Goal: Register for event/course

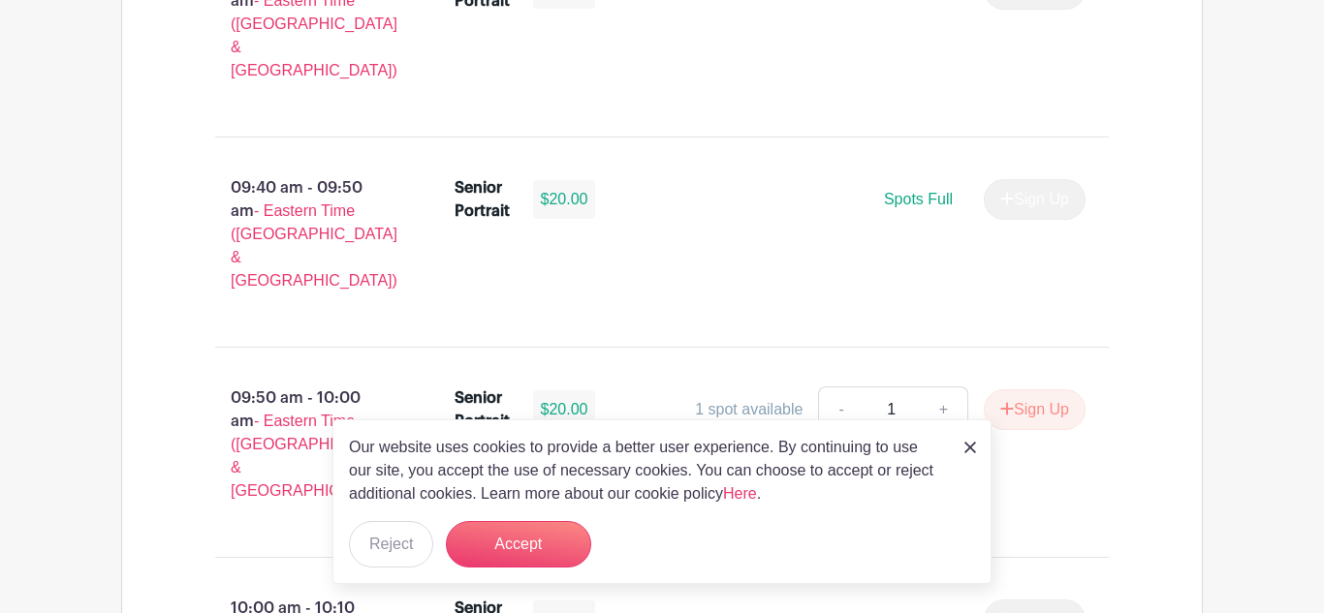
scroll to position [1480, 0]
click at [564, 552] on button "Accept" at bounding box center [518, 544] width 145 height 47
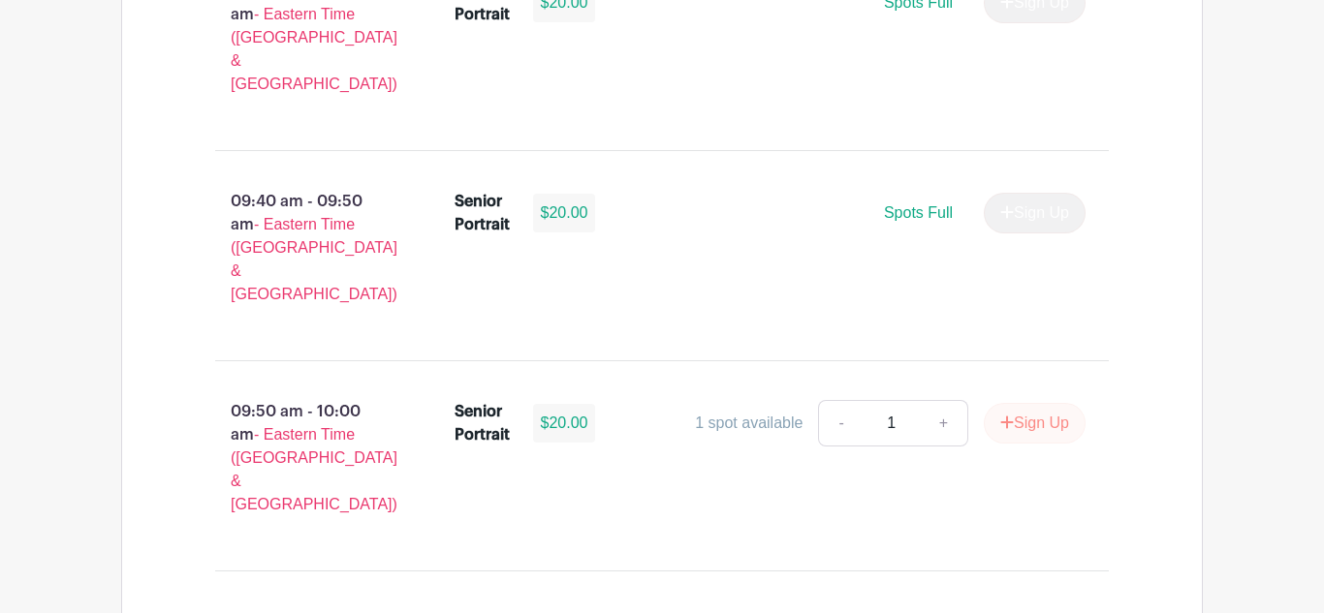
scroll to position [1463, 0]
click at [1027, 405] on button "Sign Up" at bounding box center [1035, 425] width 102 height 41
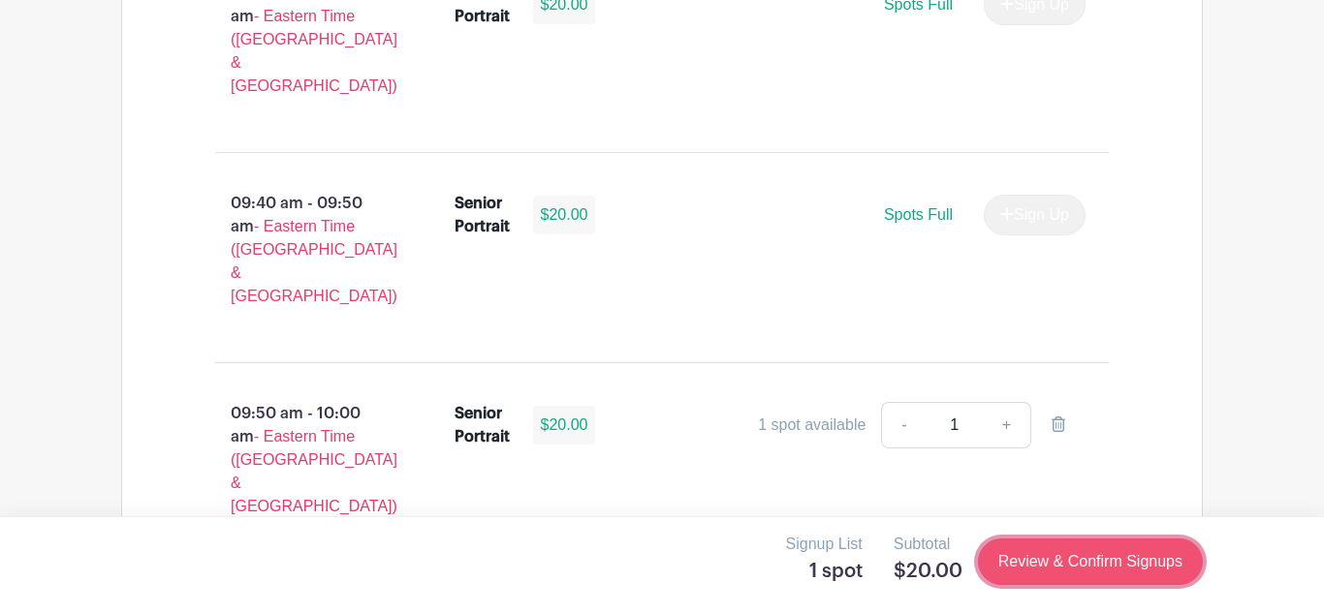
click at [1105, 550] on link "Review & Confirm Signups" at bounding box center [1090, 562] width 225 height 47
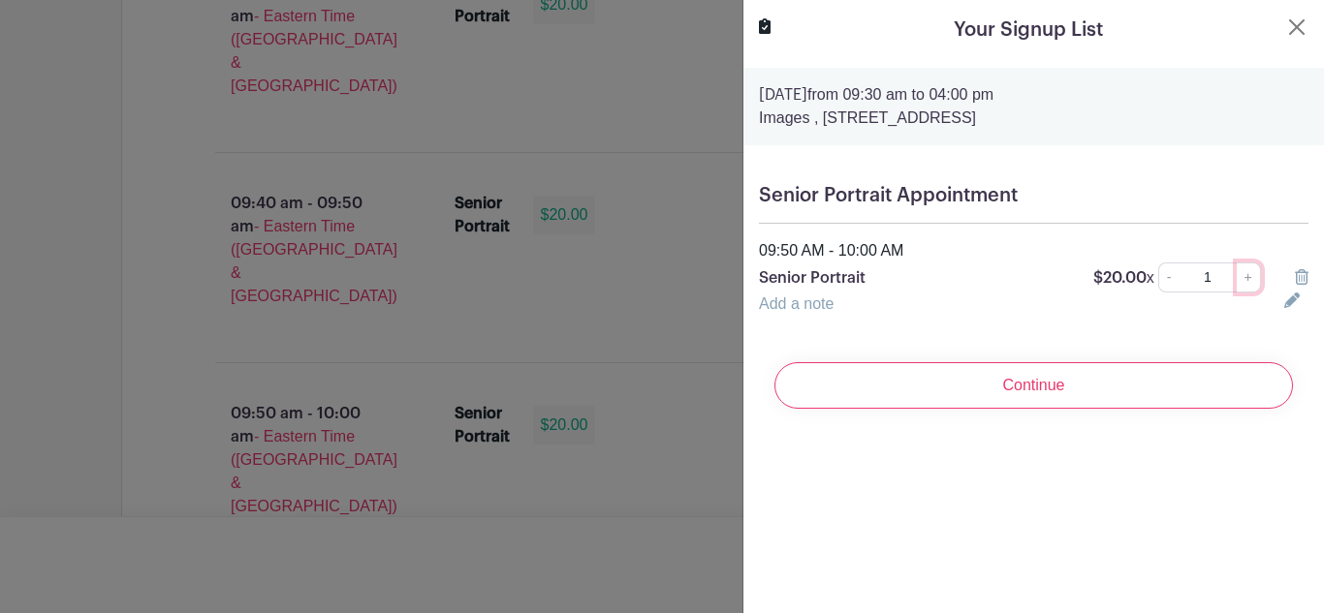
click at [1256, 282] on link "+" at bounding box center [1248, 278] width 24 height 30
click at [1174, 283] on link "-" at bounding box center [1168, 278] width 21 height 30
click at [1246, 280] on link "+" at bounding box center [1248, 278] width 24 height 30
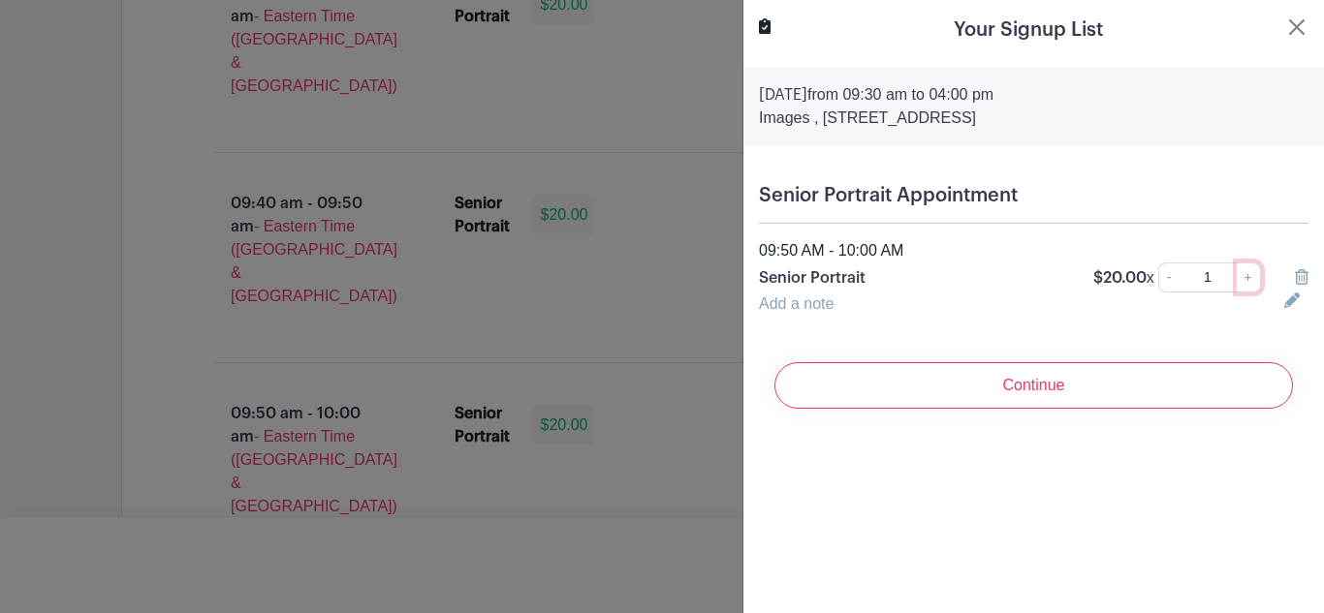
click at [1246, 280] on link "+" at bounding box center [1248, 278] width 24 height 30
click at [1179, 284] on link "-" at bounding box center [1168, 278] width 21 height 30
click at [1033, 308] on div "Add a note" at bounding box center [1009, 304] width 525 height 23
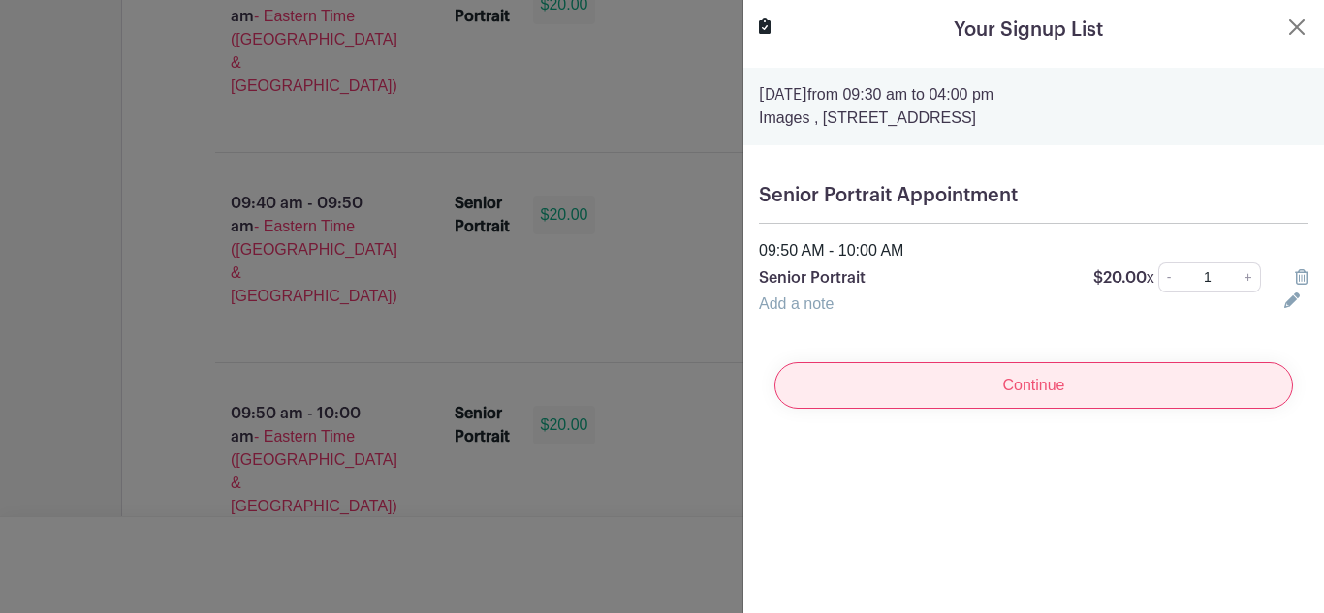
click at [925, 390] on input "Continue" at bounding box center [1033, 385] width 518 height 47
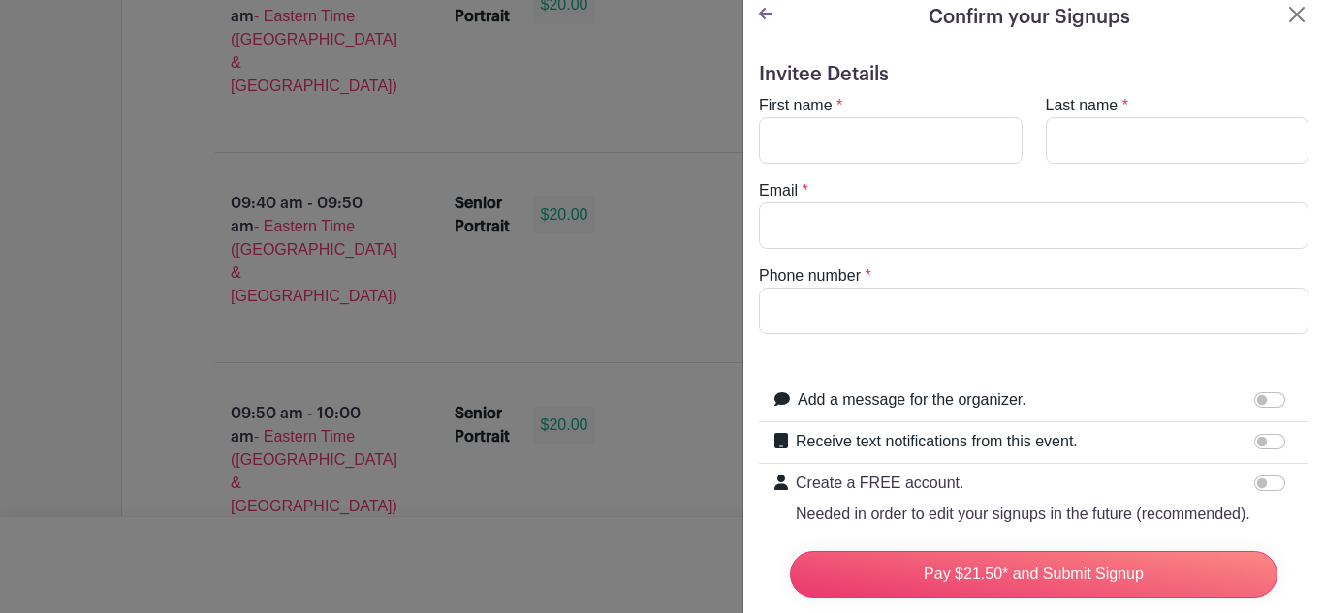
scroll to position [0, 0]
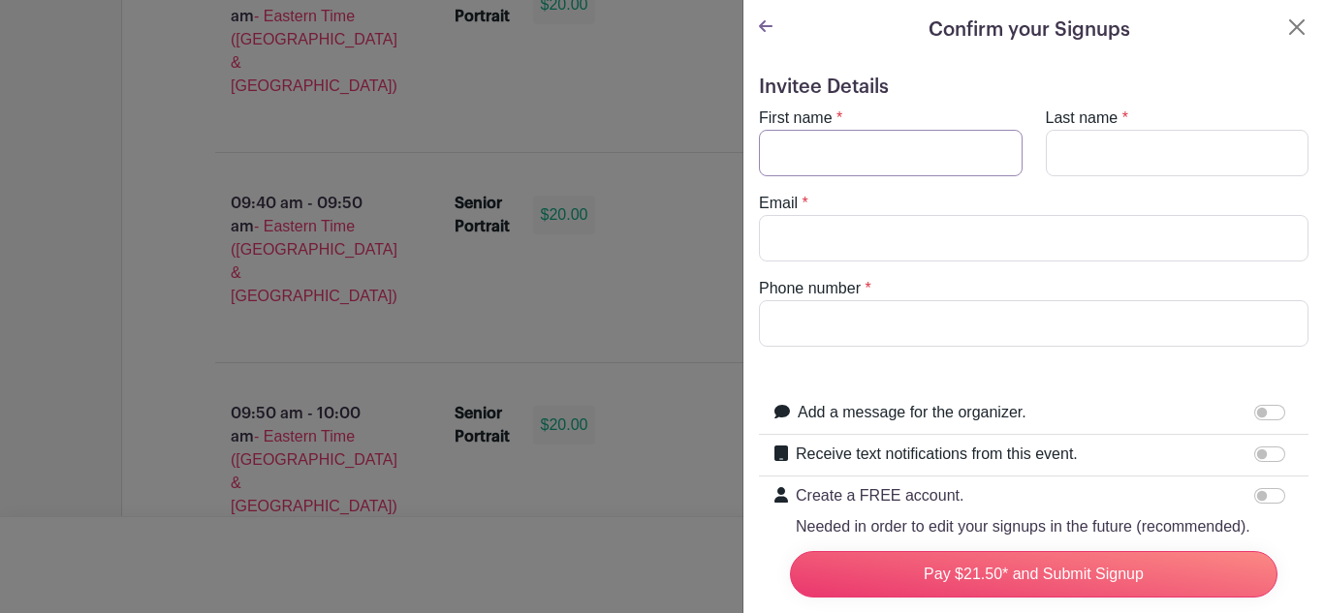
click at [870, 154] on input "First name" at bounding box center [891, 153] width 264 height 47
type input "[PERSON_NAME]"
click at [1076, 133] on input "Last name" at bounding box center [1178, 153] width 264 height 47
type input "[PERSON_NAME]"
click at [977, 223] on input "Email" at bounding box center [1033, 238] width 549 height 47
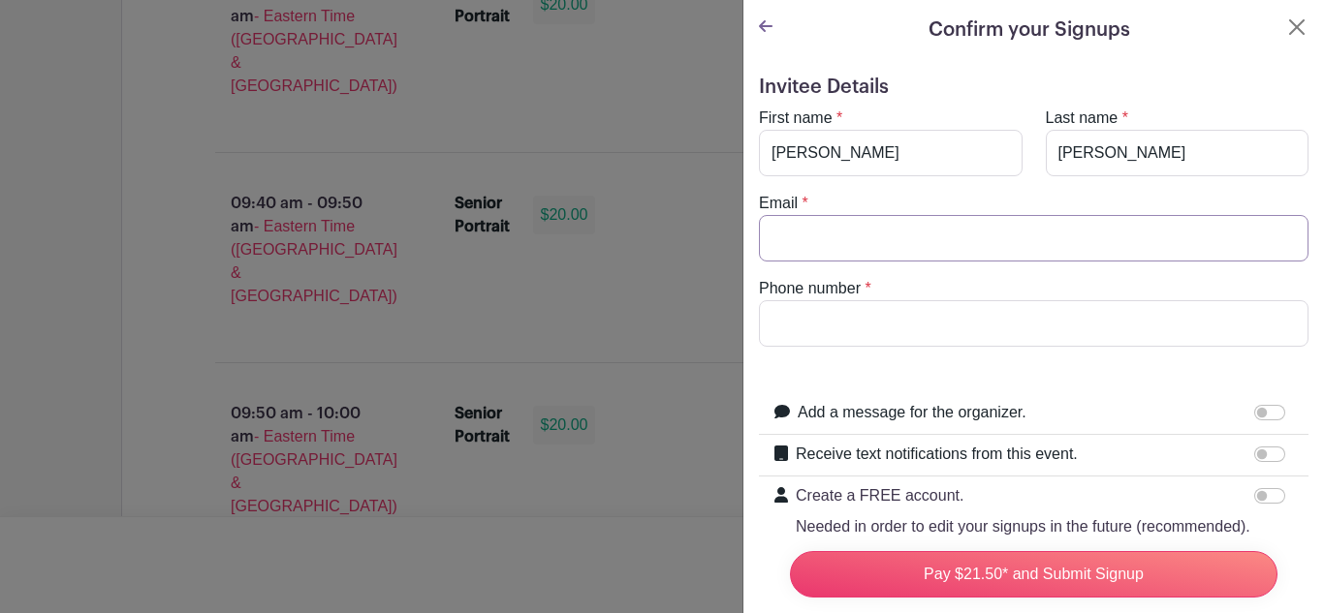
click at [977, 223] on input "Email" at bounding box center [1033, 238] width 549 height 47
type input "[EMAIL_ADDRESS][DOMAIN_NAME]"
click at [936, 323] on input "Phone number" at bounding box center [1033, 323] width 549 height 47
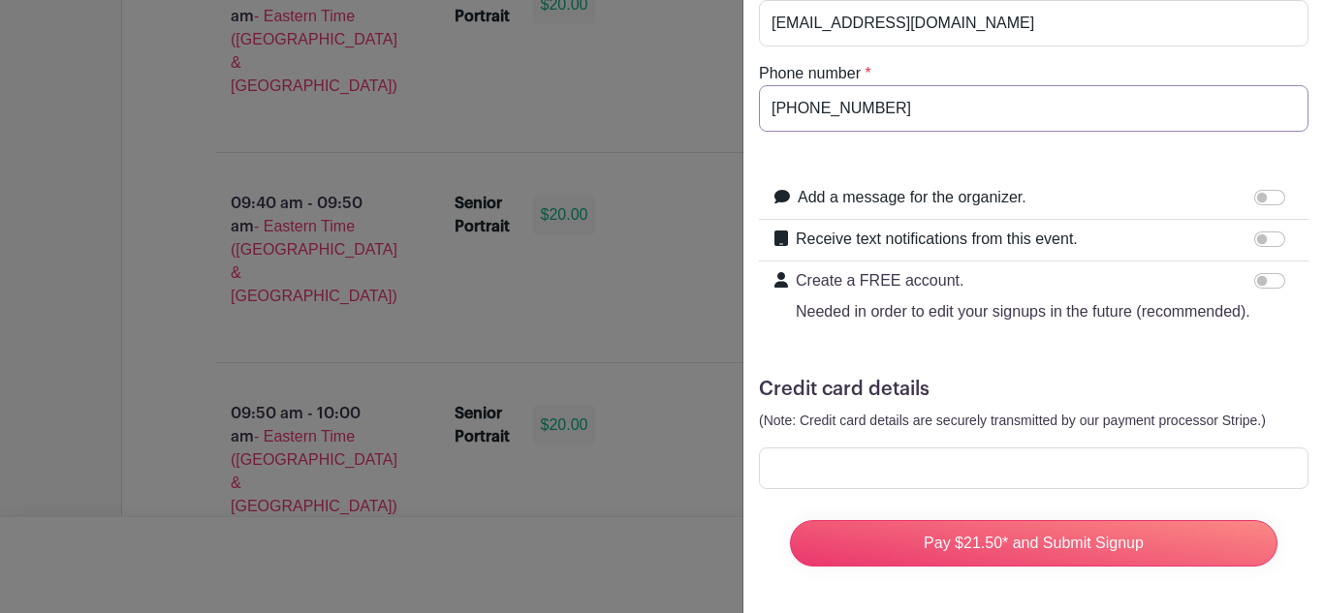
type input "[PHONE_NUMBER]"
click at [1257, 198] on input "Add a message for the organizer." at bounding box center [1269, 198] width 31 height 16
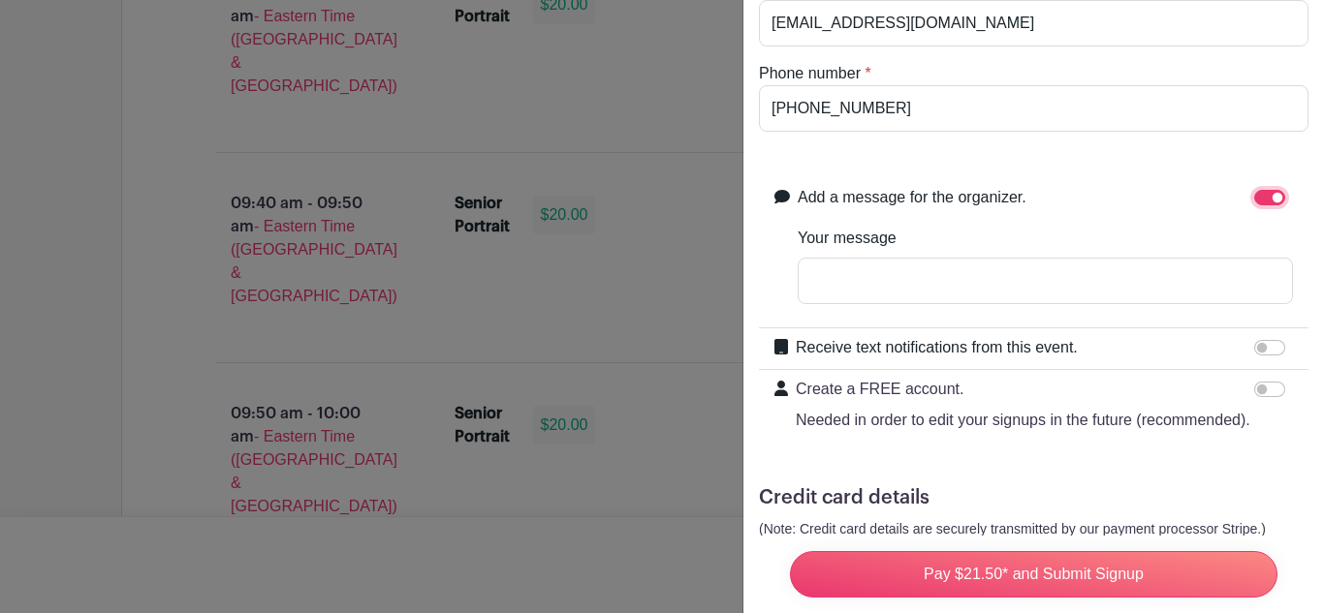
click at [1266, 204] on input "Add a message for the organizer." at bounding box center [1269, 198] width 31 height 16
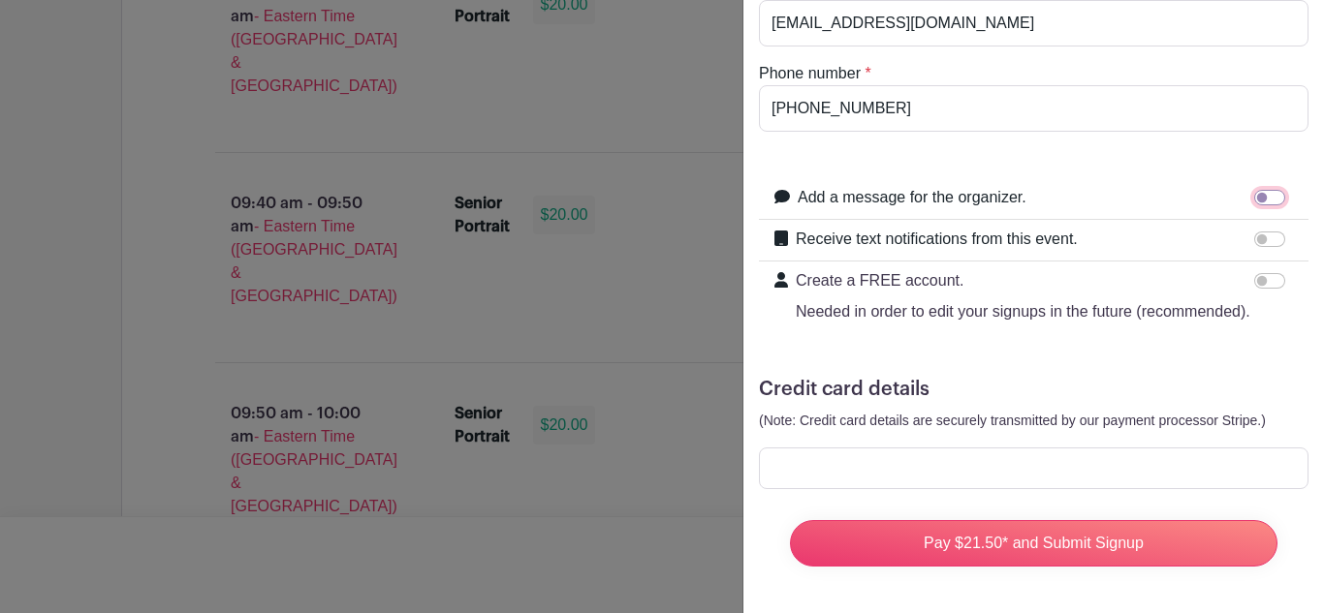
click at [1272, 204] on input "Add a message for the organizer." at bounding box center [1269, 198] width 31 height 16
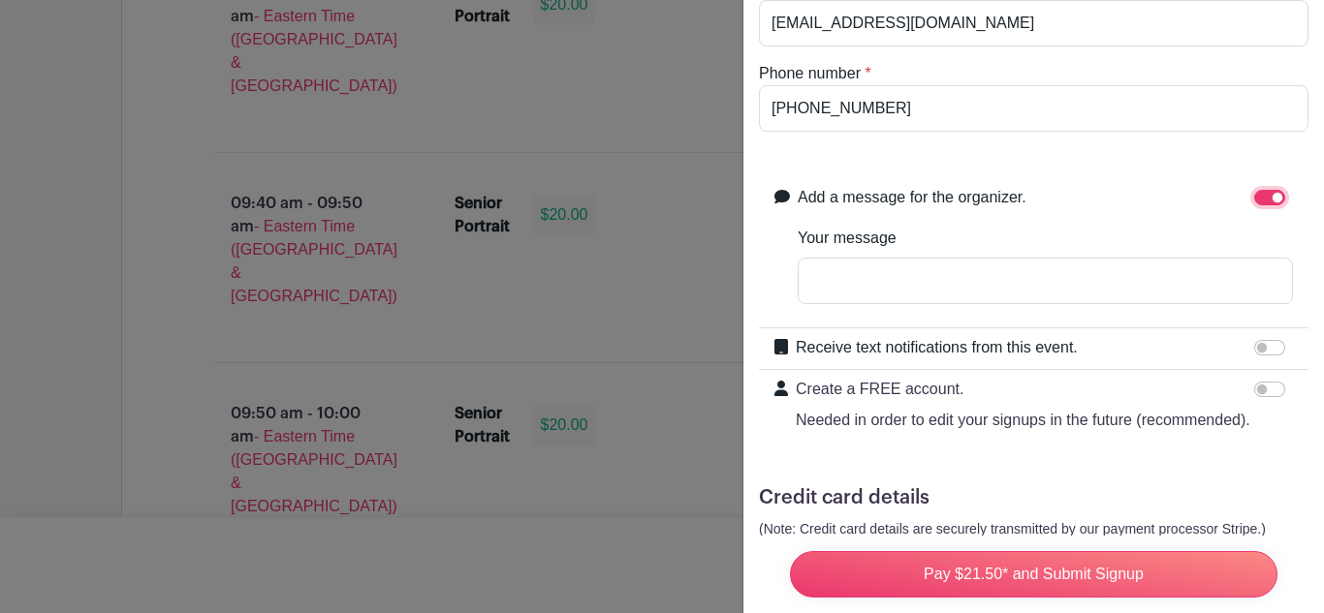
click at [1273, 203] on input "Add a message for the organizer." at bounding box center [1269, 198] width 31 height 16
checkbox input "false"
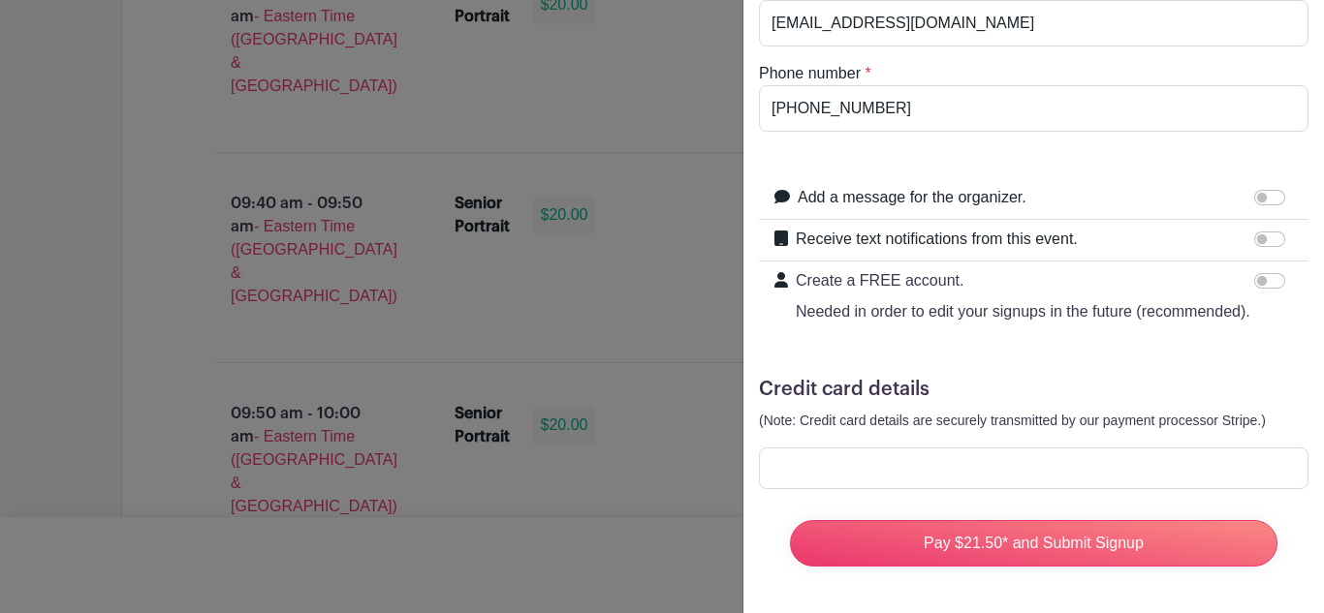
click at [1130, 478] on iframe at bounding box center [1033, 468] width 524 height 18
